Goal: Transaction & Acquisition: Book appointment/travel/reservation

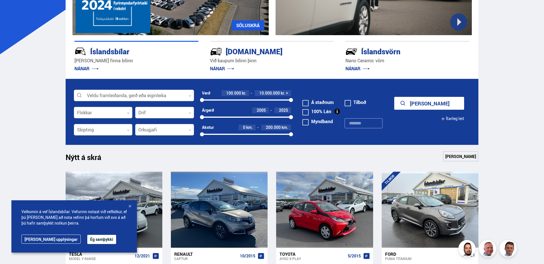
click at [92, 113] on div at bounding box center [103, 112] width 59 height 11
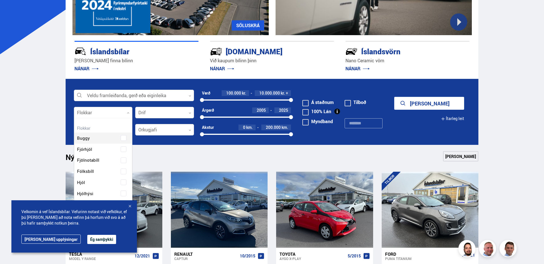
scroll to position [85, 56]
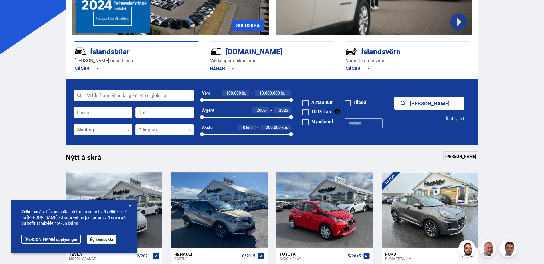
click at [92, 113] on div at bounding box center [103, 112] width 59 height 11
click at [147, 109] on div at bounding box center [164, 112] width 59 height 11
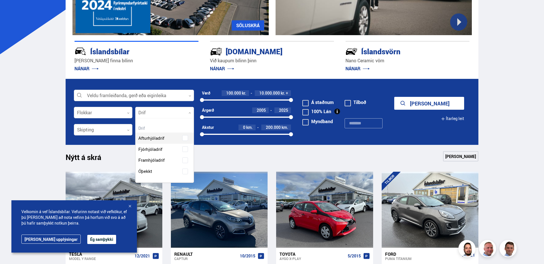
scroll to position [0, 0]
click at [147, 109] on div at bounding box center [164, 112] width 59 height 11
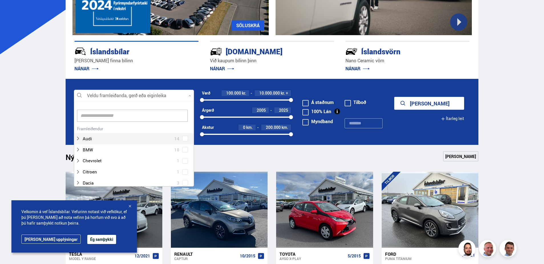
click at [120, 96] on div at bounding box center [134, 95] width 120 height 11
click at [95, 139] on div at bounding box center [128, 138] width 105 height 8
click at [90, 150] on div at bounding box center [139, 149] width 105 height 8
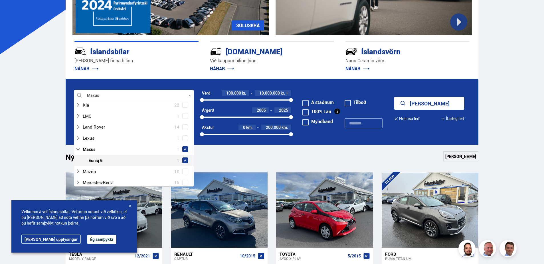
click at [184, 157] on span at bounding box center [185, 160] width 6 height 6
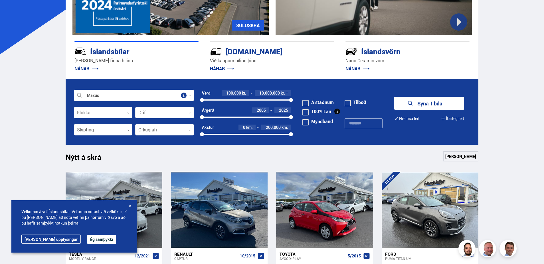
click at [427, 105] on button "Sýna 1 bíla" at bounding box center [429, 103] width 70 height 13
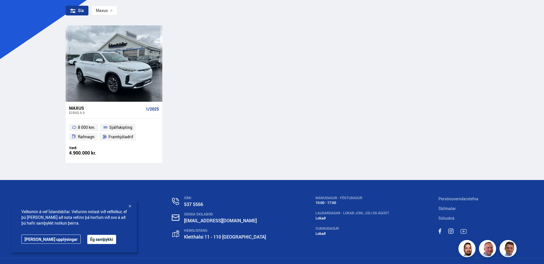
scroll to position [114, 0]
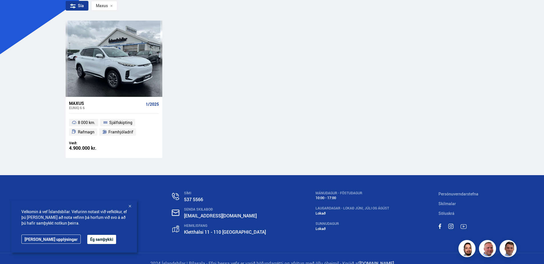
click at [82, 105] on div "Maxus" at bounding box center [106, 102] width 74 height 5
